Goal: Task Accomplishment & Management: Complete application form

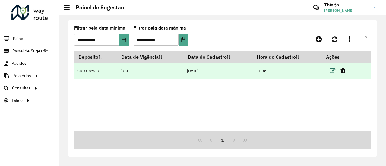
click at [331, 71] on icon at bounding box center [333, 71] width 6 height 6
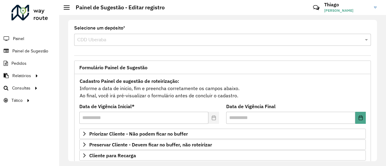
scroll to position [60, 0]
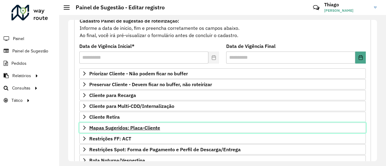
click at [119, 127] on span "Mapas Sugeridos: Placa-Cliente" at bounding box center [124, 128] width 71 height 5
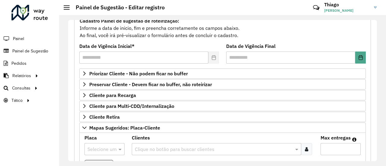
click at [99, 148] on input "text" at bounding box center [99, 149] width 22 height 7
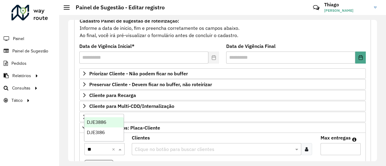
type input "***"
click at [104, 133] on span "DJE3I86" at bounding box center [96, 132] width 18 height 5
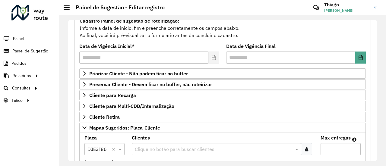
click at [301, 147] on div at bounding box center [306, 149] width 11 height 12
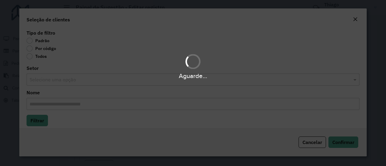
click at [28, 48] on div "Aguarde..." at bounding box center [193, 83] width 386 height 166
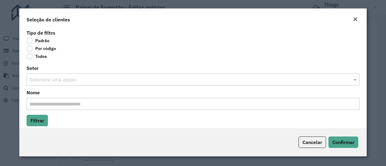
click at [29, 49] on label "Por código" at bounding box center [42, 49] width 30 height 6
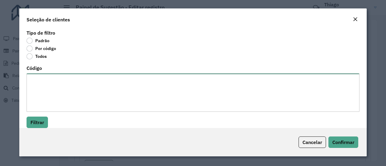
click at [45, 78] on textarea "Código" at bounding box center [193, 93] width 333 height 38
paste textarea "***** *****"
type textarea "***** *****"
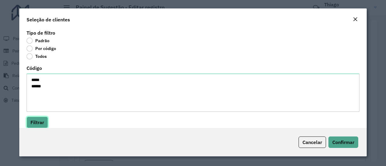
drag, startPoint x: 34, startPoint y: 125, endPoint x: 45, endPoint y: 119, distance: 11.9
click at [34, 125] on button "Filtrar" at bounding box center [37, 122] width 21 height 11
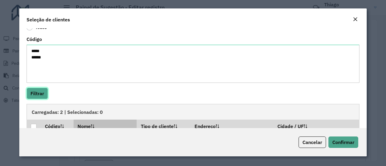
scroll to position [65, 0]
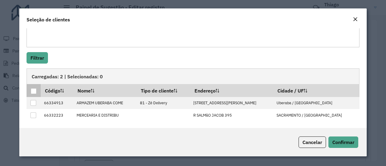
click at [34, 90] on div at bounding box center [34, 91] width 6 height 6
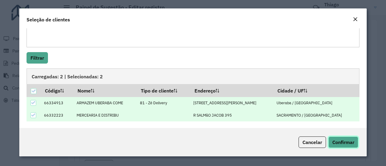
click at [344, 142] on span "Confirmar" at bounding box center [344, 142] width 22 height 6
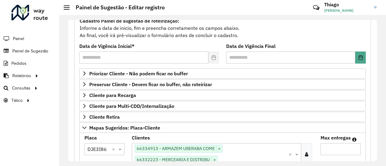
click at [335, 147] on input "Max entregas" at bounding box center [341, 149] width 40 height 12
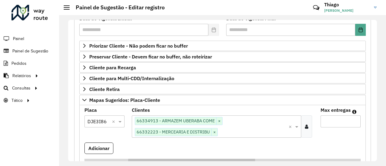
scroll to position [121, 0]
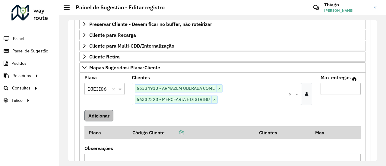
type input "*"
click at [94, 113] on button "Adicionar" at bounding box center [99, 115] width 29 height 11
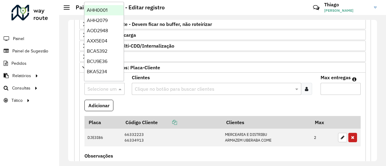
click at [101, 87] on input "text" at bounding box center [99, 89] width 22 height 7
paste input "*******"
type input "*******"
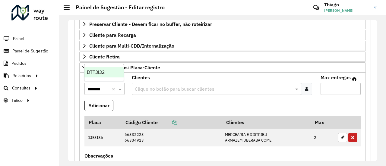
click at [105, 72] on div "BTT3I32" at bounding box center [104, 72] width 39 height 10
drag, startPoint x: 112, startPoint y: 88, endPoint x: 101, endPoint y: 88, distance: 11.5
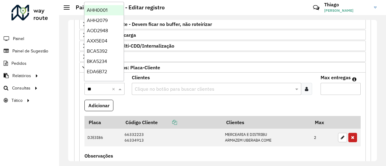
type input "***"
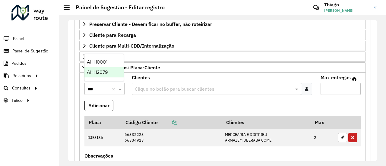
click at [103, 72] on span "AHH2079" at bounding box center [97, 72] width 21 height 5
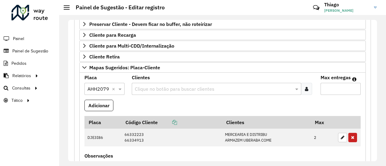
click at [307, 87] on icon at bounding box center [306, 89] width 3 height 5
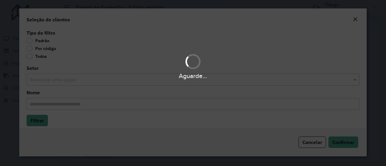
click at [33, 49] on div "Aguarde..." at bounding box center [193, 83] width 386 height 166
click at [31, 49] on div "Aguarde..." at bounding box center [193, 83] width 386 height 166
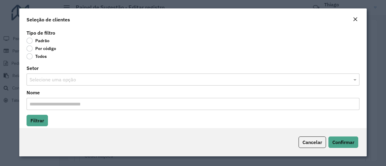
click at [31, 49] on label "Por código" at bounding box center [42, 49] width 30 height 6
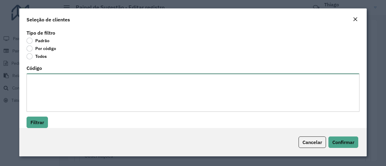
click at [38, 80] on textarea "Código" at bounding box center [193, 93] width 333 height 38
paste textarea "***** ***** ***** ***** ***** *****"
type textarea "***** ***** ***** ***** ***** *****"
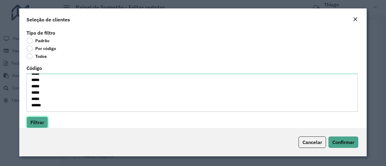
click at [34, 122] on button "Filtrar" at bounding box center [37, 122] width 21 height 11
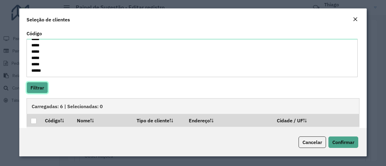
scroll to position [91, 0]
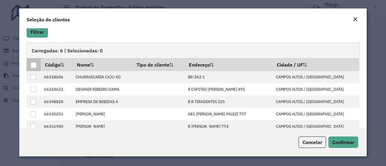
click at [35, 67] on div at bounding box center [34, 65] width 6 height 6
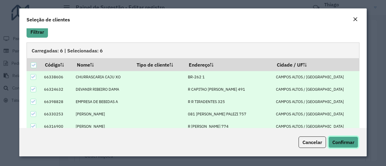
click at [349, 142] on span "Confirmar" at bounding box center [344, 142] width 22 height 6
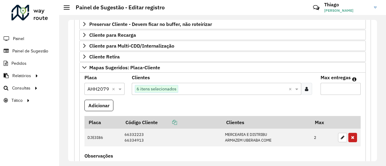
click at [334, 86] on input "Max entregas" at bounding box center [341, 89] width 40 height 12
type input "*"
click at [103, 103] on button "Adicionar" at bounding box center [99, 105] width 29 height 11
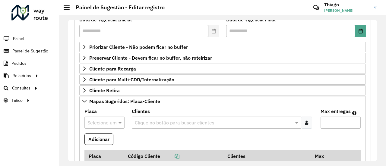
scroll to position [60, 0]
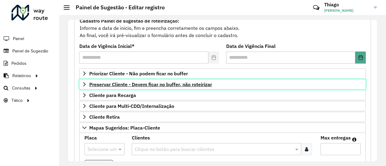
drag, startPoint x: 145, startPoint y: 81, endPoint x: 149, endPoint y: 83, distance: 5.0
click at [145, 82] on span "Preservar Cliente - Devem ficar no buffer, não roteirizar" at bounding box center [150, 84] width 123 height 5
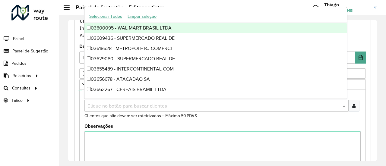
click at [144, 103] on input "text" at bounding box center [213, 106] width 255 height 7
paste input "*****"
type input "*****"
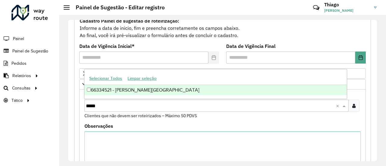
click at [142, 88] on div "66334521 - [PERSON_NAME][GEOGRAPHIC_DATA]" at bounding box center [216, 90] width 262 height 10
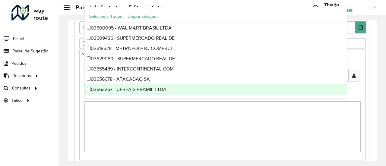
scroll to position [121, 0]
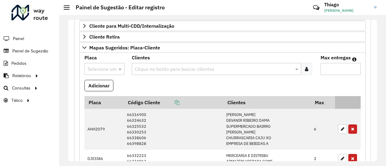
scroll to position [302, 0]
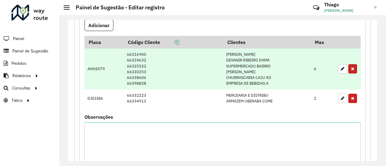
click at [352, 68] on icon "button" at bounding box center [352, 69] width 3 height 4
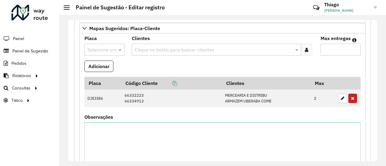
scroll to position [241, 0]
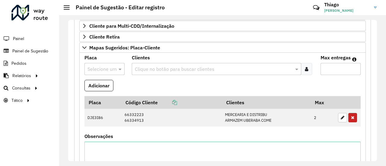
click at [102, 67] on input "text" at bounding box center [99, 69] width 22 height 7
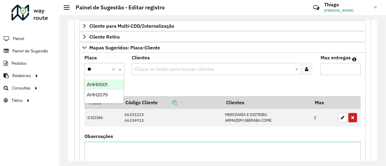
type input "***"
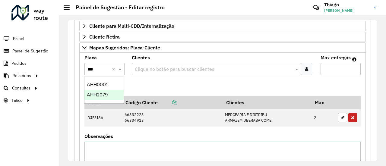
click at [101, 95] on span "AHH2079" at bounding box center [97, 94] width 21 height 5
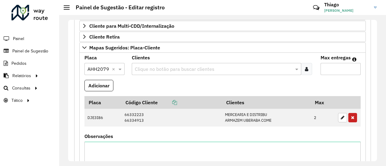
click at [308, 68] on div at bounding box center [306, 69] width 11 height 12
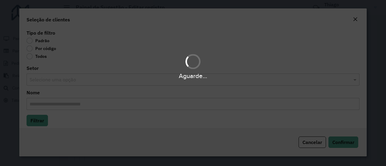
click at [30, 48] on div "Aguarde..." at bounding box center [193, 83] width 386 height 166
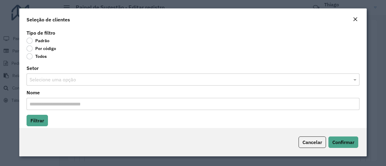
click at [31, 48] on label "Por código" at bounding box center [42, 49] width 30 height 6
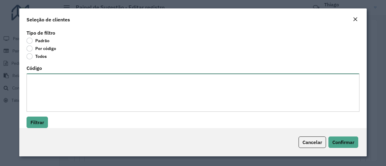
click at [44, 81] on textarea "Código" at bounding box center [193, 93] width 333 height 38
paste textarea "***** ***** ***** ***** ***** ***** ***** ***** *****"
type textarea "***** ***** ***** ***** ***** ***** ***** ***** *****"
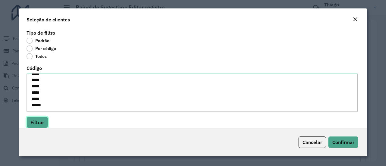
click at [37, 121] on button "Filtrar" at bounding box center [37, 122] width 21 height 11
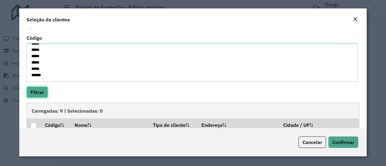
scroll to position [91, 0]
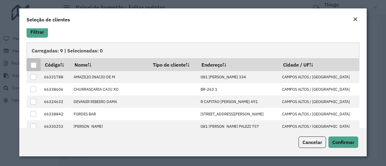
click at [35, 66] on div at bounding box center [34, 65] width 6 height 6
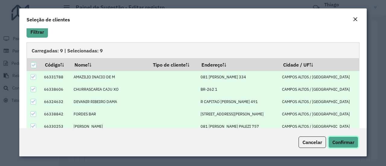
click at [342, 141] on span "Confirmar" at bounding box center [344, 142] width 22 height 6
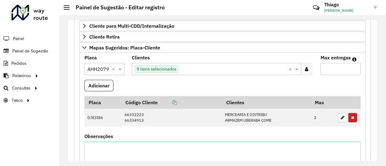
click at [327, 68] on input "Max entregas" at bounding box center [341, 69] width 40 height 12
type input "*"
click at [104, 84] on button "Adicionar" at bounding box center [99, 85] width 29 height 11
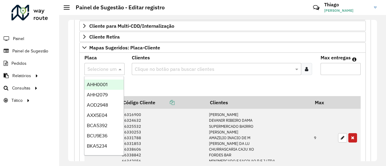
click at [100, 67] on input "text" at bounding box center [99, 69] width 22 height 7
paste input "*******"
type input "*******"
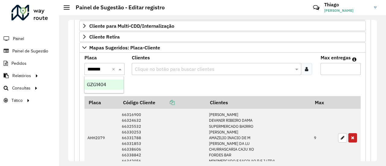
click at [99, 84] on span "GZG1404" at bounding box center [96, 84] width 19 height 5
drag, startPoint x: 304, startPoint y: 67, endPoint x: 223, endPoint y: 63, distance: 80.7
click at [303, 67] on div at bounding box center [306, 69] width 11 height 12
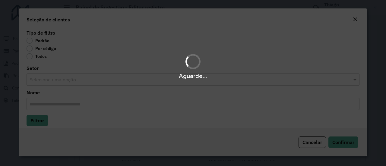
click at [31, 50] on div "Aguarde..." at bounding box center [193, 83] width 386 height 166
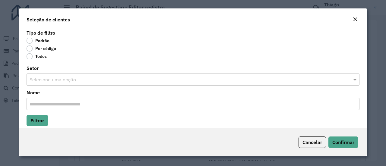
click at [30, 50] on label "Por código" at bounding box center [42, 49] width 30 height 6
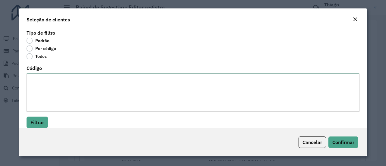
click at [38, 81] on textarea "Código" at bounding box center [193, 93] width 333 height 38
paste textarea "***** ***** ***** *****"
type textarea "***** ***** ***** *****"
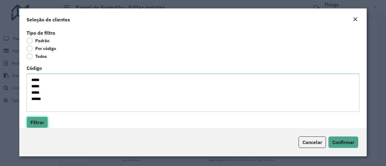
click at [37, 121] on button "Filtrar" at bounding box center [37, 122] width 21 height 11
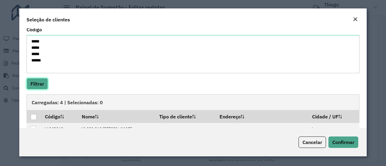
scroll to position [60, 0]
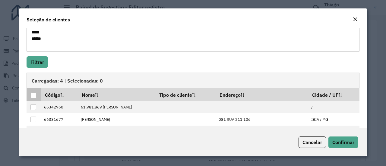
click at [33, 95] on div at bounding box center [34, 96] width 6 height 6
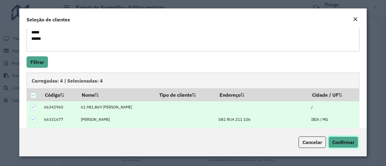
drag, startPoint x: 340, startPoint y: 139, endPoint x: 325, endPoint y: 135, distance: 15.9
click at [340, 139] on span "Confirmar" at bounding box center [344, 142] width 22 height 6
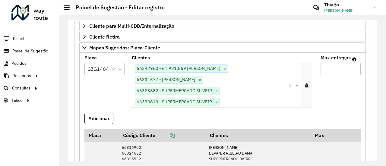
click at [331, 67] on input "Max entregas" at bounding box center [341, 69] width 40 height 12
type input "*"
click at [96, 113] on button "Adicionar" at bounding box center [99, 118] width 29 height 11
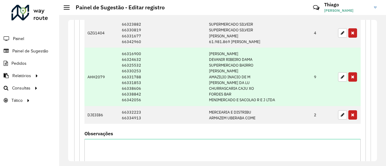
scroll to position [241, 0]
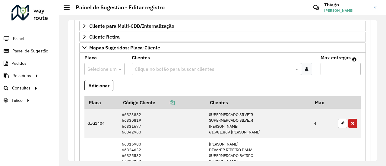
click at [96, 68] on input "text" at bounding box center [99, 69] width 22 height 7
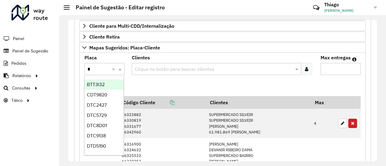
type input "**"
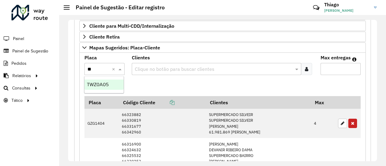
click at [99, 80] on div "TWZ0A05" at bounding box center [104, 85] width 39 height 10
click at [307, 67] on icon at bounding box center [306, 69] width 3 height 5
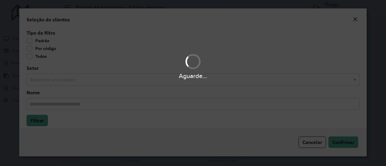
click at [31, 48] on div "Aguarde..." at bounding box center [193, 83] width 386 height 166
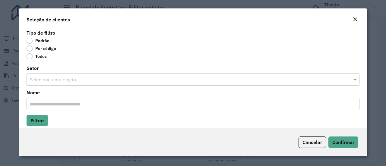
click at [31, 48] on label "Por código" at bounding box center [42, 49] width 30 height 6
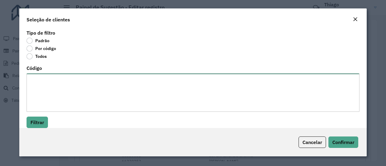
click at [43, 77] on textarea "Código" at bounding box center [193, 93] width 333 height 38
paste textarea "***** ***** ***** *****"
type textarea "***** ***** ***** *****"
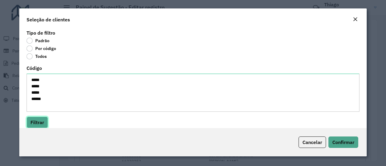
click at [37, 117] on button "Filtrar" at bounding box center [37, 122] width 21 height 11
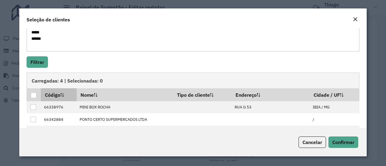
click at [34, 94] on div at bounding box center [34, 96] width 6 height 6
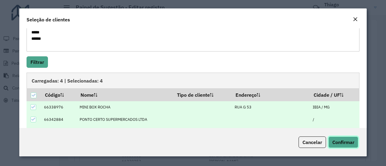
click at [336, 141] on span "Confirmar" at bounding box center [344, 142] width 22 height 6
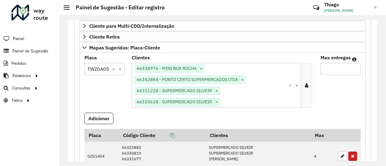
click at [332, 67] on input "Max entregas" at bounding box center [341, 69] width 40 height 12
type input "*"
click at [97, 116] on button "Adicionar" at bounding box center [99, 118] width 29 height 11
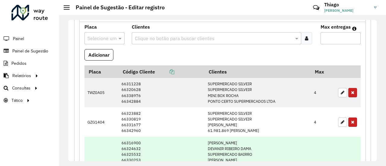
scroll to position [272, 0]
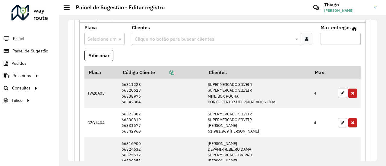
click at [101, 36] on input "text" at bounding box center [99, 39] width 22 height 7
type input "***"
click at [103, 51] on div "EKH9187" at bounding box center [104, 55] width 39 height 10
click at [308, 37] on div at bounding box center [306, 39] width 11 height 12
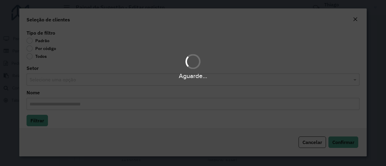
click at [32, 48] on div "Aguarde..." at bounding box center [193, 83] width 386 height 166
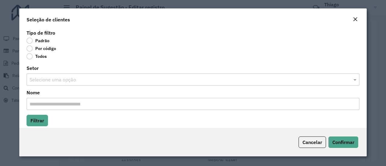
click at [29, 48] on label "Por código" at bounding box center [42, 49] width 30 height 6
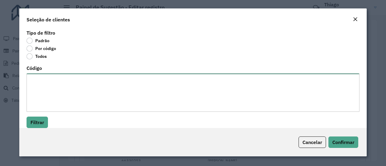
click at [53, 79] on textarea "Código" at bounding box center [193, 93] width 333 height 38
paste textarea "***** ***** *****"
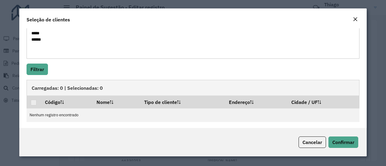
scroll to position [54, 0]
type textarea "***** ***** *****"
click at [39, 71] on button "Filtrar" at bounding box center [37, 68] width 21 height 11
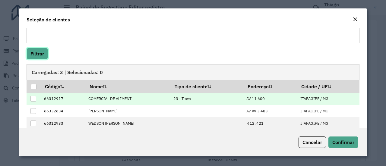
scroll to position [77, 0]
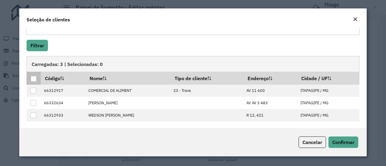
click at [34, 78] on div at bounding box center [34, 79] width 6 height 6
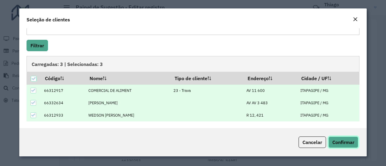
click at [347, 141] on span "Confirmar" at bounding box center [344, 142] width 22 height 6
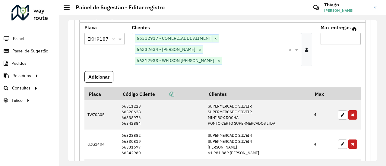
click at [331, 35] on input "Max entregas" at bounding box center [341, 39] width 40 height 12
type input "*"
click at [98, 74] on button "Adicionar" at bounding box center [99, 76] width 29 height 11
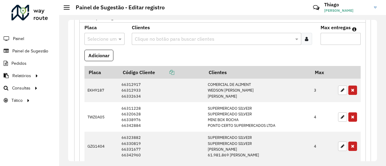
click at [101, 37] on input "text" at bounding box center [99, 39] width 22 height 7
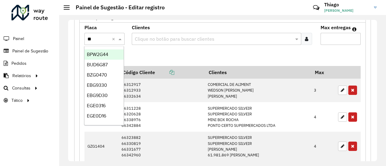
type input "***"
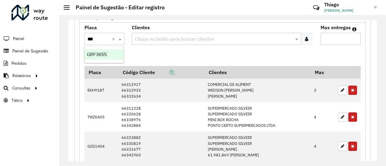
click at [107, 55] on span "GRF3655" at bounding box center [97, 54] width 20 height 5
click at [305, 37] on icon at bounding box center [306, 39] width 3 height 5
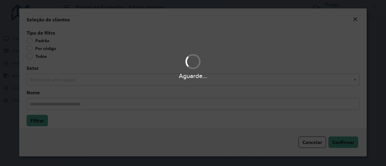
click at [30, 50] on div "Aguarde..." at bounding box center [193, 83] width 386 height 166
click at [30, 49] on div "Aguarde..." at bounding box center [193, 83] width 386 height 166
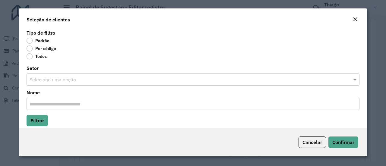
click at [30, 49] on label "Por código" at bounding box center [42, 49] width 30 height 6
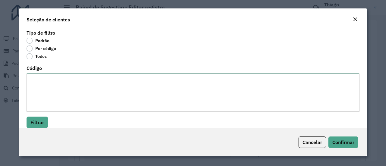
click at [32, 79] on textarea "Código" at bounding box center [193, 93] width 333 height 38
paste textarea "***** ***** ***** *****"
type textarea "***** ***** ***** *****"
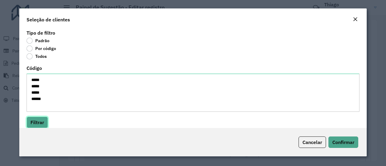
drag, startPoint x: 41, startPoint y: 121, endPoint x: 92, endPoint y: 83, distance: 63.2
click at [41, 121] on button "Filtrar" at bounding box center [37, 122] width 21 height 11
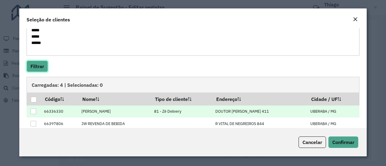
scroll to position [89, 0]
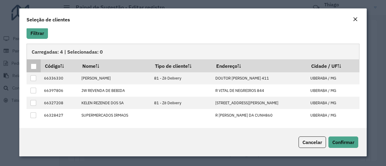
click at [33, 67] on div at bounding box center [34, 67] width 6 height 6
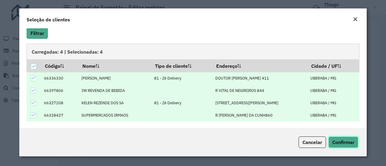
drag, startPoint x: 350, startPoint y: 143, endPoint x: 312, endPoint y: 102, distance: 56.0
click at [349, 142] on span "Confirmar" at bounding box center [344, 142] width 22 height 6
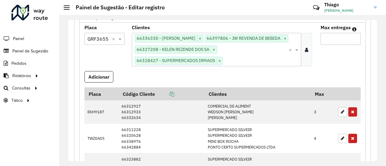
click at [329, 37] on input "Max entregas" at bounding box center [341, 39] width 40 height 12
type input "*"
click at [107, 83] on button "Adicionar" at bounding box center [99, 76] width 29 height 11
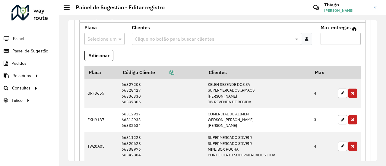
click at [101, 36] on input "text" at bounding box center [99, 39] width 22 height 7
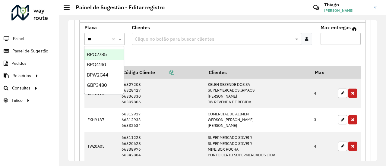
type input "***"
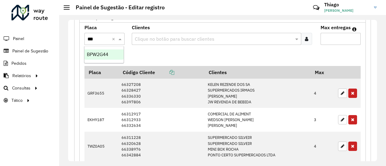
click at [104, 55] on span "BPW2G44" at bounding box center [97, 54] width 21 height 5
click at [309, 35] on div at bounding box center [306, 39] width 11 height 12
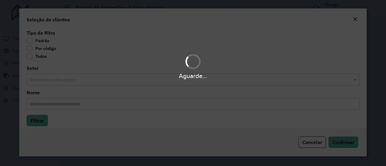
click at [27, 49] on div "Aguarde..." at bounding box center [193, 83] width 386 height 166
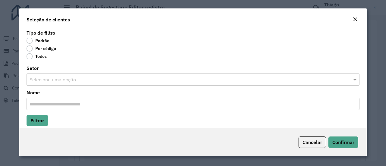
click at [31, 50] on label "Por código" at bounding box center [42, 49] width 30 height 6
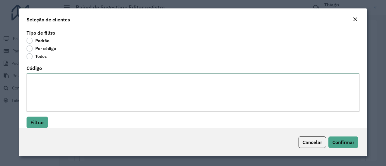
click at [36, 78] on textarea "Código" at bounding box center [193, 93] width 333 height 38
paste textarea "***** ***** ***** ***** ***** ***** ***** *****"
type textarea "***** ***** ***** ***** ***** ***** ***** *****"
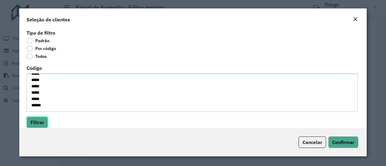
click at [38, 120] on button "Filtrar" at bounding box center [37, 122] width 21 height 11
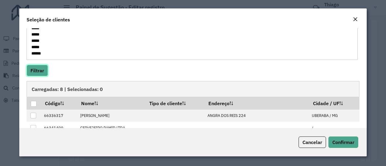
scroll to position [91, 0]
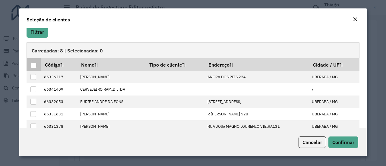
click at [32, 65] on div at bounding box center [34, 65] width 6 height 6
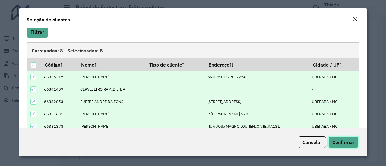
click at [341, 141] on span "Confirmar" at bounding box center [344, 142] width 22 height 6
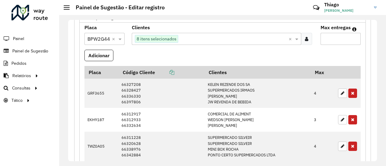
click at [330, 37] on input "Max entregas" at bounding box center [341, 39] width 40 height 12
type input "*"
click at [91, 53] on button "Adicionar" at bounding box center [99, 55] width 29 height 11
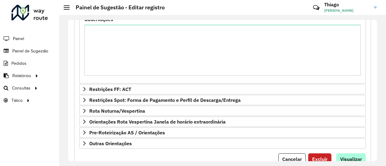
scroll to position [602, 0]
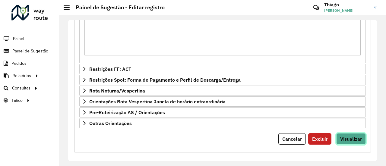
click at [351, 136] on span "Visualizar" at bounding box center [351, 139] width 22 height 6
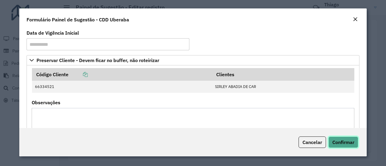
click at [344, 141] on span "Confirmar" at bounding box center [344, 142] width 22 height 6
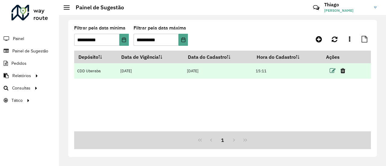
click at [334, 70] on icon at bounding box center [333, 71] width 6 height 6
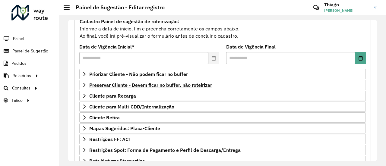
scroll to position [60, 0]
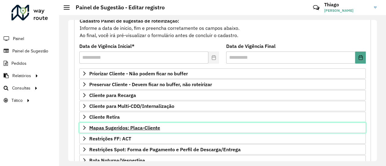
click at [125, 127] on span "Mapas Sugeridos: Placa-Cliente" at bounding box center [124, 128] width 71 height 5
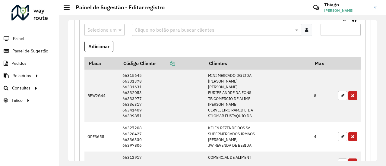
scroll to position [151, 0]
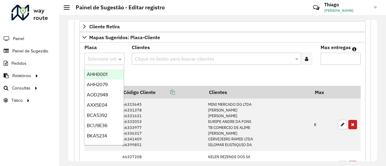
click at [100, 56] on input "text" at bounding box center [99, 59] width 22 height 7
type input "***"
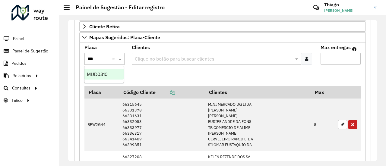
drag, startPoint x: 104, startPoint y: 75, endPoint x: 130, endPoint y: 74, distance: 26.3
click at [104, 75] on span "MUD0310" at bounding box center [97, 74] width 21 height 5
click at [305, 56] on icon at bounding box center [306, 58] width 3 height 5
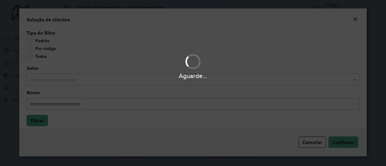
click at [30, 47] on div "Aguarde..." at bounding box center [193, 83] width 386 height 166
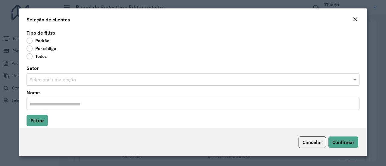
click at [30, 49] on label "Por código" at bounding box center [42, 49] width 30 height 6
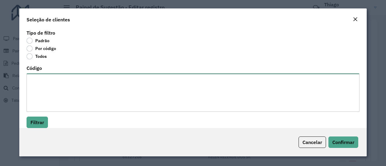
click at [40, 80] on textarea "Código" at bounding box center [193, 93] width 333 height 38
paste textarea "***** ***** ***** ***** ***** ***** ***** *****"
type textarea "***** ***** ***** ***** ***** ***** ***** *****"
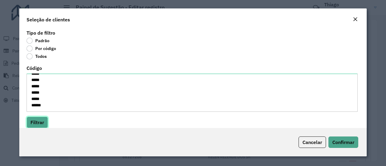
click at [36, 125] on button "Filtrar" at bounding box center [37, 122] width 21 height 11
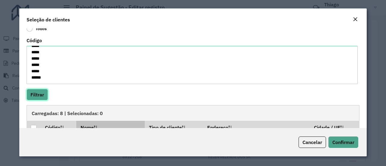
scroll to position [60, 0]
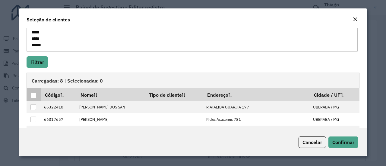
click at [33, 94] on div at bounding box center [34, 96] width 6 height 6
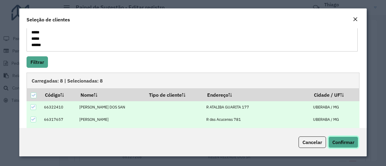
click at [344, 142] on span "Confirmar" at bounding box center [344, 142] width 22 height 6
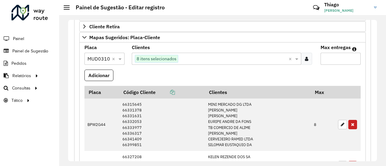
click at [328, 59] on input "Max entregas" at bounding box center [341, 59] width 40 height 12
type input "*"
click at [101, 72] on button "Adicionar" at bounding box center [99, 75] width 29 height 11
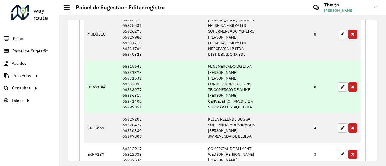
scroll to position [181, 0]
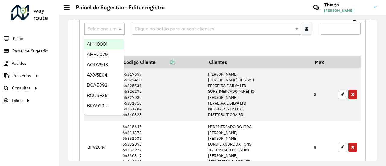
click at [102, 25] on input "text" at bounding box center [99, 28] width 22 height 7
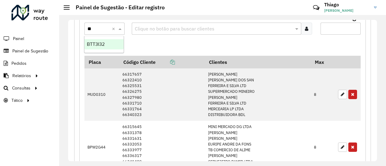
type input "***"
drag, startPoint x: 98, startPoint y: 45, endPoint x: 234, endPoint y: 40, distance: 135.9
click at [98, 44] on span "BTT3I32" at bounding box center [96, 44] width 18 height 5
drag, startPoint x: 307, startPoint y: 27, endPoint x: 304, endPoint y: 27, distance: 3.1
click at [307, 27] on icon at bounding box center [306, 28] width 3 height 5
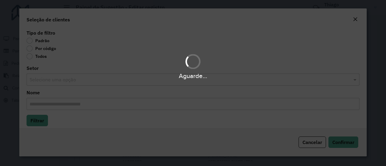
click at [31, 49] on div "Aguarde..." at bounding box center [193, 83] width 386 height 166
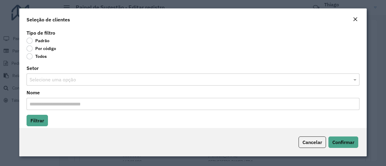
click at [30, 49] on label "Por código" at bounding box center [42, 49] width 30 height 6
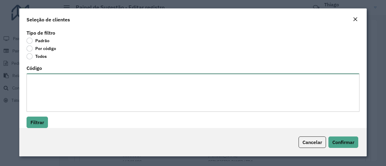
click at [40, 82] on textarea "Código" at bounding box center [193, 93] width 333 height 38
paste textarea "***** ***** ***** ***** ***** *****"
type textarea "***** ***** ***** ***** ***** *****"
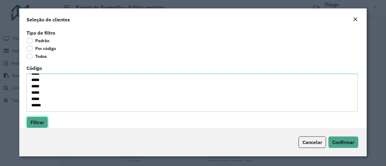
click at [39, 117] on button "Filtrar" at bounding box center [37, 122] width 21 height 11
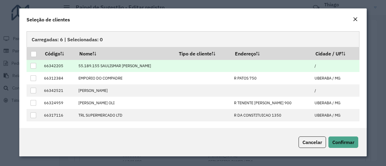
scroll to position [103, 0]
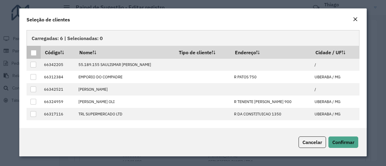
click at [33, 55] on div at bounding box center [34, 53] width 6 height 6
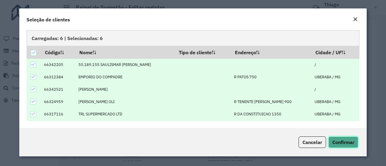
click at [340, 140] on span "Confirmar" at bounding box center [344, 142] width 22 height 6
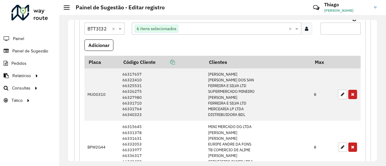
click at [327, 28] on input "Max entregas" at bounding box center [341, 29] width 40 height 12
type input "*"
click at [92, 40] on button "Adicionar" at bounding box center [99, 45] width 29 height 11
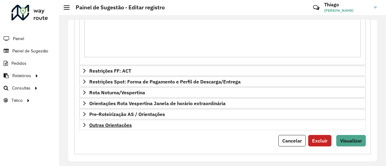
scroll to position [595, 0]
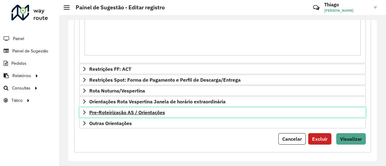
click at [135, 110] on span "Pre-Roteirização AS / Orientações" at bounding box center [127, 112] width 76 height 5
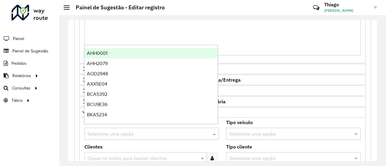
click at [116, 131] on input "text" at bounding box center [146, 134] width 117 height 7
type input "***"
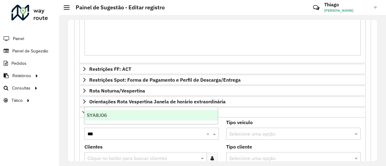
click at [113, 115] on div "SYA8J06" at bounding box center [151, 115] width 133 height 10
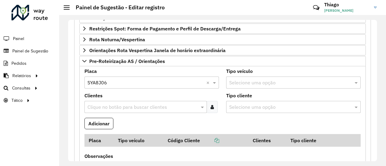
scroll to position [655, 0]
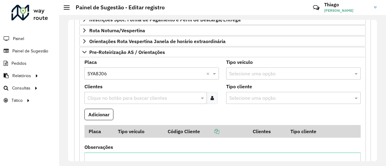
click at [109, 95] on input "text" at bounding box center [142, 98] width 113 height 7
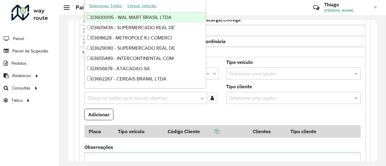
paste input "*****"
type input "*****"
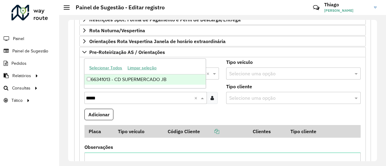
click at [120, 78] on div "66341013 - CD SUPERMERCADO JB" at bounding box center [145, 80] width 121 height 10
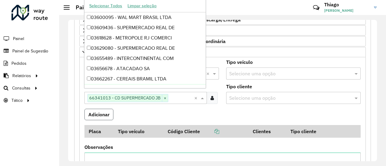
click at [97, 111] on button "Adicionar" at bounding box center [99, 114] width 29 height 11
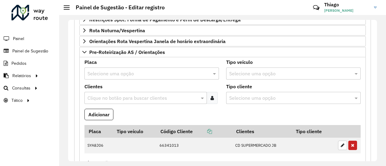
scroll to position [746, 0]
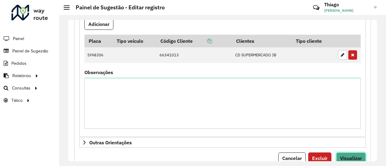
click at [355, 155] on span "Visualizar" at bounding box center [351, 158] width 22 height 6
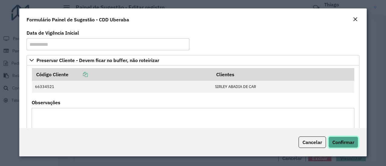
click at [344, 142] on span "Confirmar" at bounding box center [344, 142] width 22 height 6
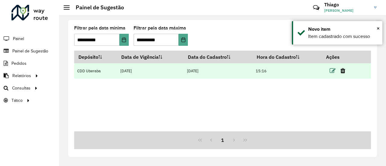
click at [334, 72] on icon at bounding box center [333, 71] width 6 height 6
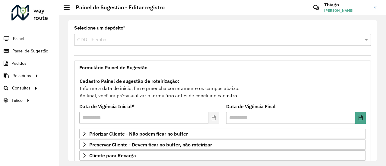
scroll to position [91, 0]
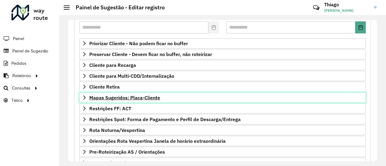
click at [113, 95] on span "Mapas Sugeridos: Placa-Cliente" at bounding box center [124, 97] width 71 height 5
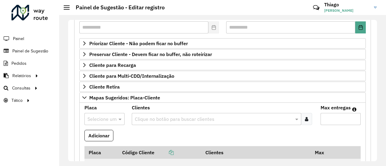
click at [100, 116] on input "text" at bounding box center [99, 119] width 22 height 7
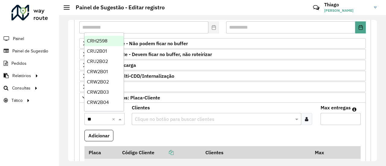
type input "***"
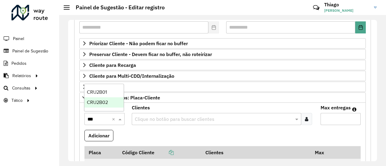
click at [101, 105] on span "CRU2B02" at bounding box center [97, 102] width 21 height 5
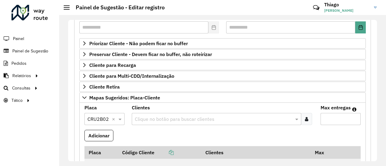
click at [305, 117] on icon at bounding box center [306, 119] width 3 height 5
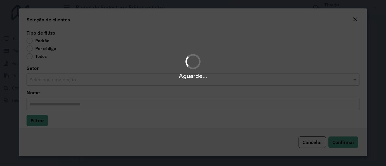
click at [30, 48] on div "Aguarde..." at bounding box center [193, 83] width 386 height 166
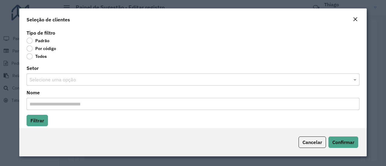
click at [30, 48] on label "Por código" at bounding box center [42, 49] width 30 height 6
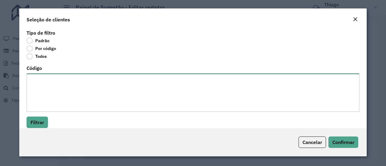
click at [37, 79] on textarea "Código" at bounding box center [193, 93] width 333 height 38
paste textarea "***** ***** ***** ***** ***** ***** ***** ***** ***** ***** ***** ***** ***** *…"
type textarea "***** ***** ***** ***** ***** ***** ***** ***** ***** ***** ***** ***** ***** *…"
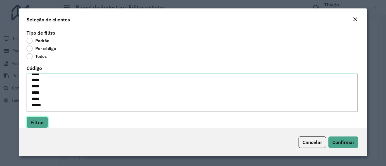
click at [40, 125] on button "Filtrar" at bounding box center [37, 122] width 21 height 11
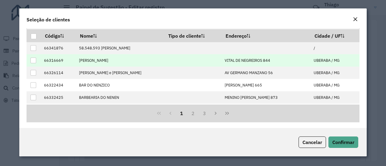
scroll to position [120, 0]
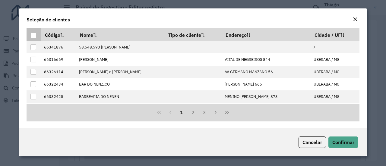
click at [33, 37] on div at bounding box center [34, 36] width 6 height 6
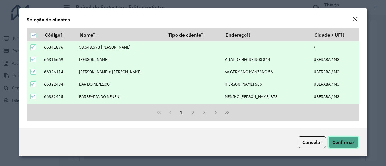
click at [342, 142] on span "Confirmar" at bounding box center [344, 142] width 22 height 6
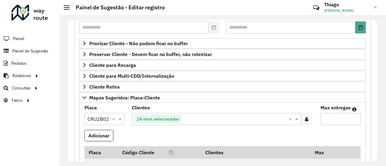
drag, startPoint x: 327, startPoint y: 116, endPoint x: 324, endPoint y: 113, distance: 3.9
click at [324, 113] on input "Max entregas" at bounding box center [341, 119] width 40 height 12
type input "**"
click at [91, 133] on button "Adicionar" at bounding box center [99, 135] width 29 height 11
click at [106, 116] on input "text" at bounding box center [99, 119] width 22 height 7
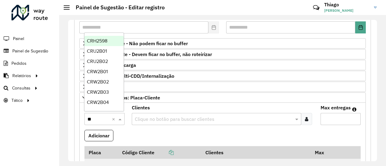
type input "***"
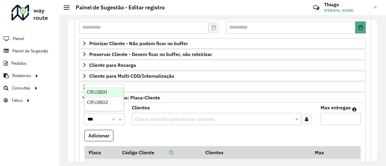
click at [105, 91] on span "CRU2B01" at bounding box center [97, 92] width 20 height 5
click at [306, 117] on icon at bounding box center [306, 119] width 3 height 5
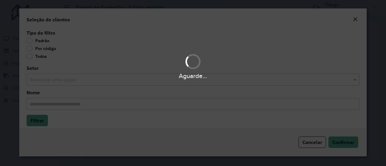
click at [30, 47] on div "Aguarde..." at bounding box center [193, 83] width 386 height 166
click at [30, 49] on div "Aguarde..." at bounding box center [193, 83] width 386 height 166
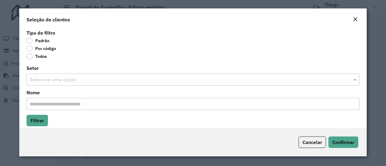
click at [30, 49] on label "Por código" at bounding box center [42, 49] width 30 height 6
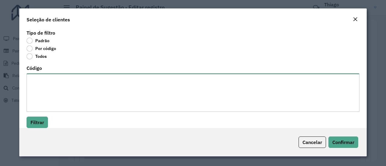
click at [39, 75] on textarea "Código" at bounding box center [193, 93] width 333 height 38
paste textarea "***** ***** ***** ***** ***** ***** ***** ***** ***** ***** ***** ***** ***** *…"
type textarea "***** ***** ***** ***** ***** ***** ***** ***** ***** ***** ***** ***** ***** *…"
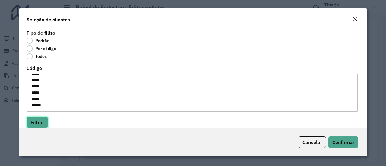
click at [38, 120] on button "Filtrar" at bounding box center [37, 122] width 21 height 11
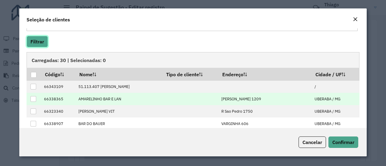
scroll to position [91, 0]
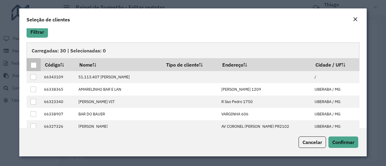
click at [35, 65] on div at bounding box center [34, 65] width 6 height 6
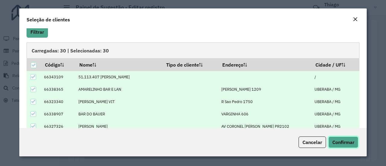
click at [345, 141] on span "Confirmar" at bounding box center [344, 142] width 22 height 6
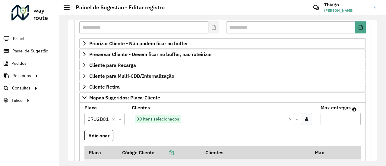
click at [331, 116] on input "Max entregas" at bounding box center [341, 119] width 40 height 12
type input "**"
click at [101, 130] on button "Adicionar" at bounding box center [99, 135] width 29 height 11
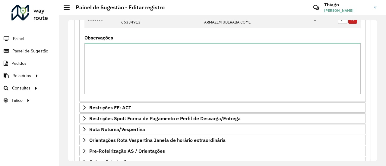
scroll to position [920, 0]
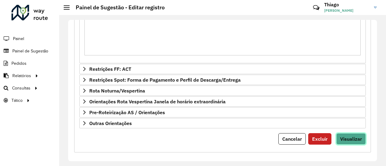
click at [353, 136] on span "Visualizar" at bounding box center [351, 139] width 22 height 6
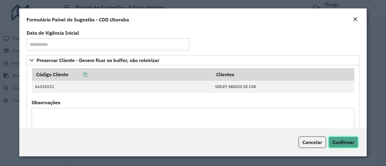
drag, startPoint x: 347, startPoint y: 142, endPoint x: 342, endPoint y: 141, distance: 5.9
click at [348, 142] on span "Confirmar" at bounding box center [344, 142] width 22 height 6
